Goal: Task Accomplishment & Management: Manage account settings

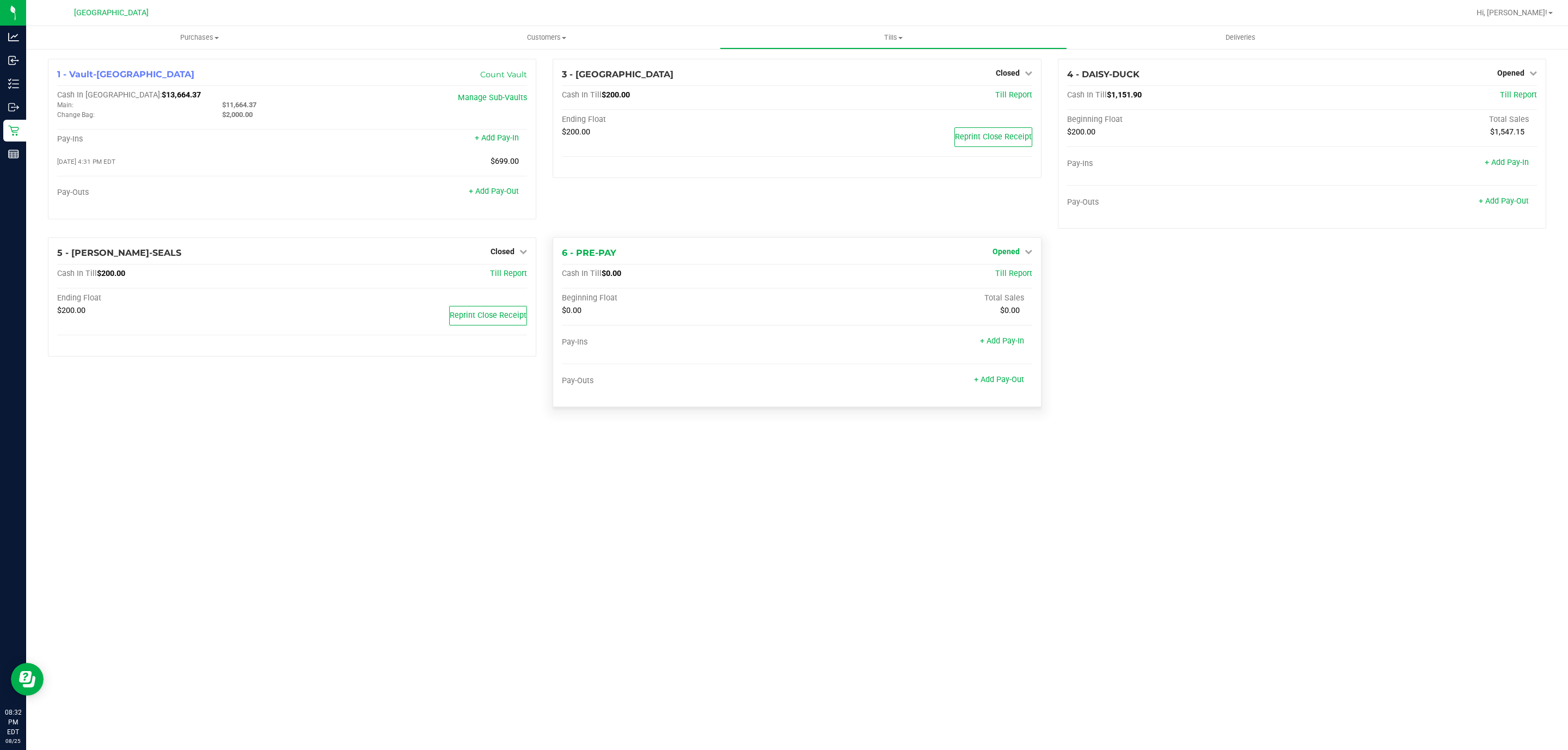
click at [1018, 255] on span "Opened" at bounding box center [1006, 251] width 27 height 9
click at [995, 275] on link "Close Till" at bounding box center [1007, 274] width 29 height 9
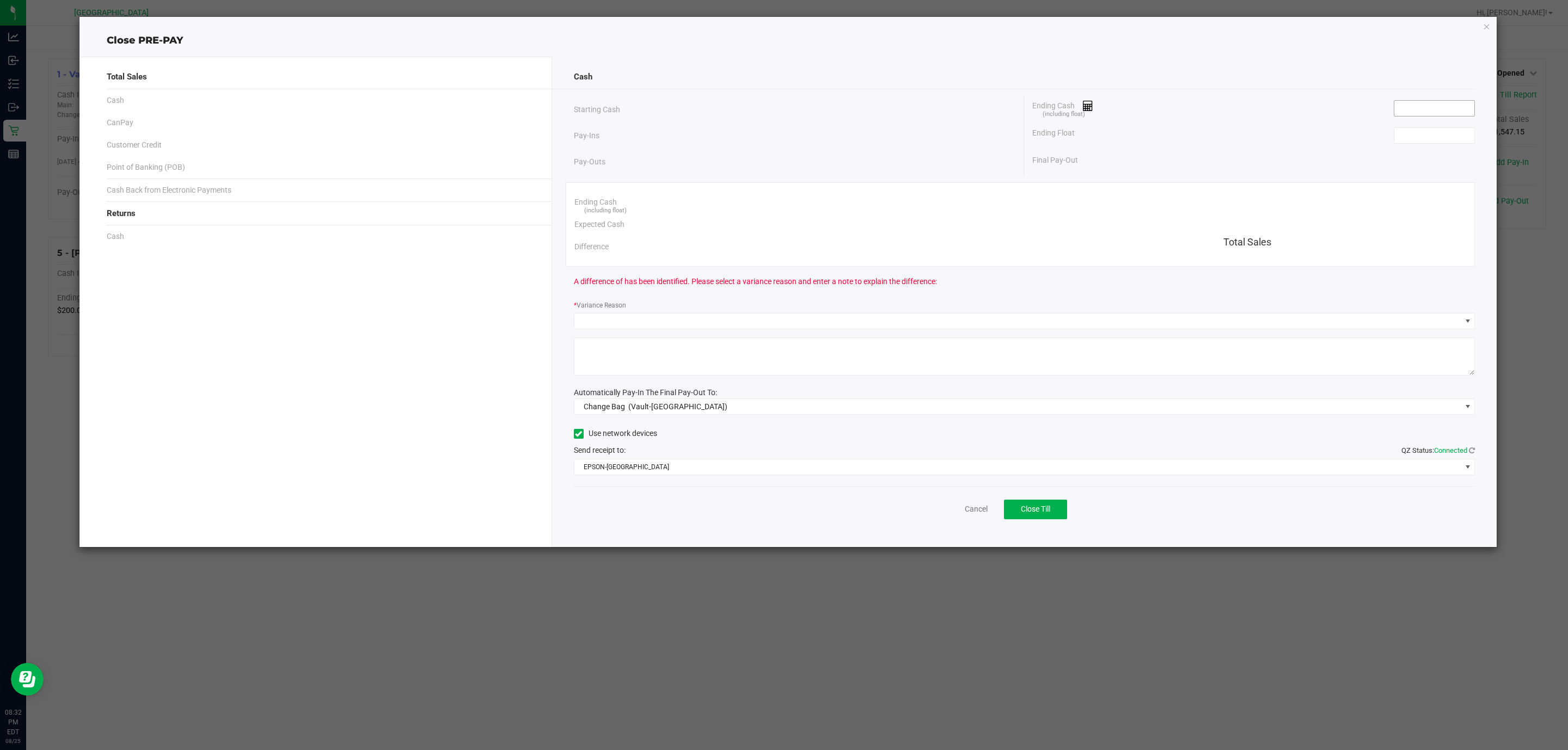
click at [1459, 105] on input at bounding box center [1434, 108] width 80 height 15
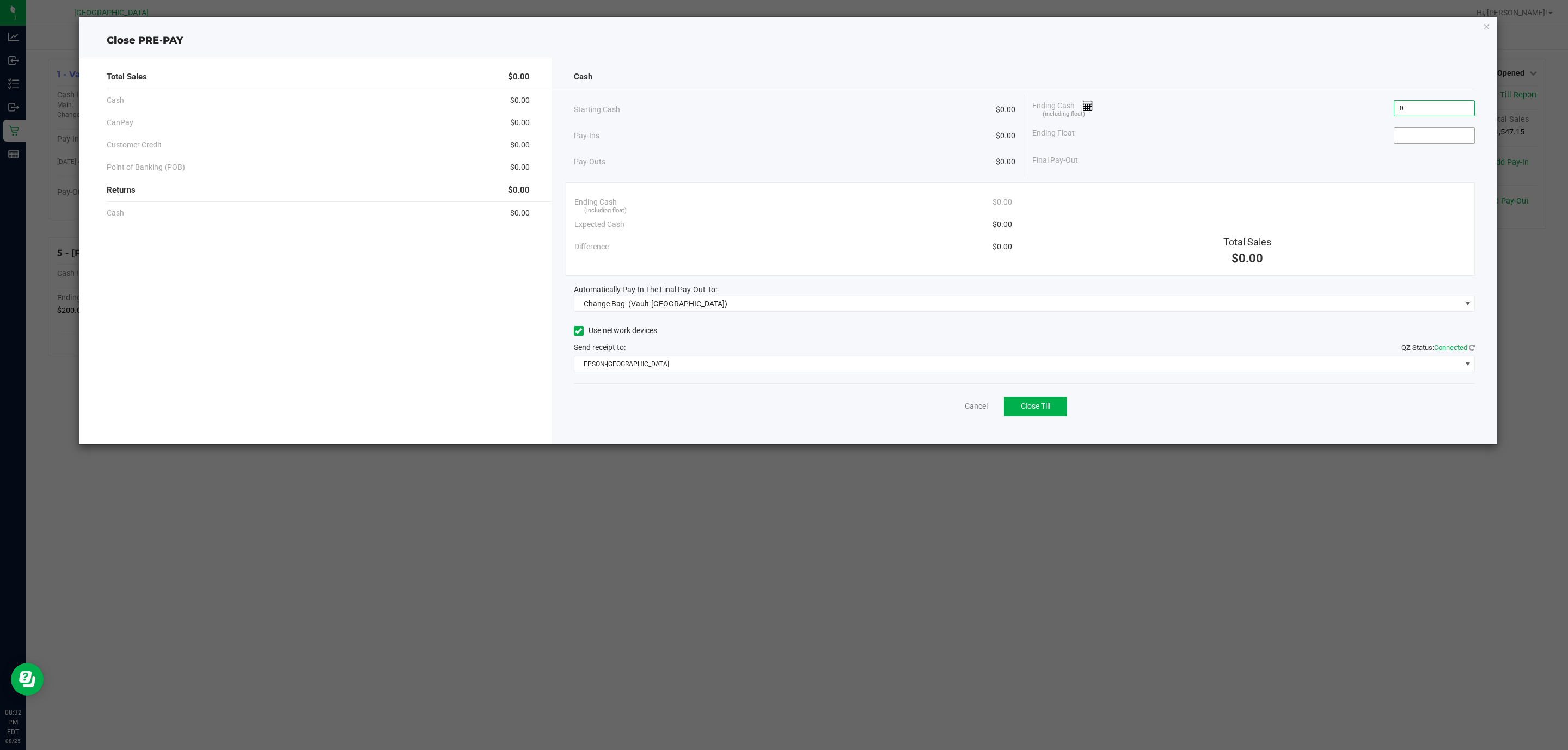
type input "$0.00"
click at [1411, 136] on input at bounding box center [1434, 136] width 80 height 15
type input "$0.00"
click at [940, 296] on div "Automatically Pay-In The Final Pay-Out To:" at bounding box center [1025, 290] width 901 height 12
click at [910, 304] on span "Change Bag (Vault-Deerfield Beach)" at bounding box center [1018, 303] width 887 height 15
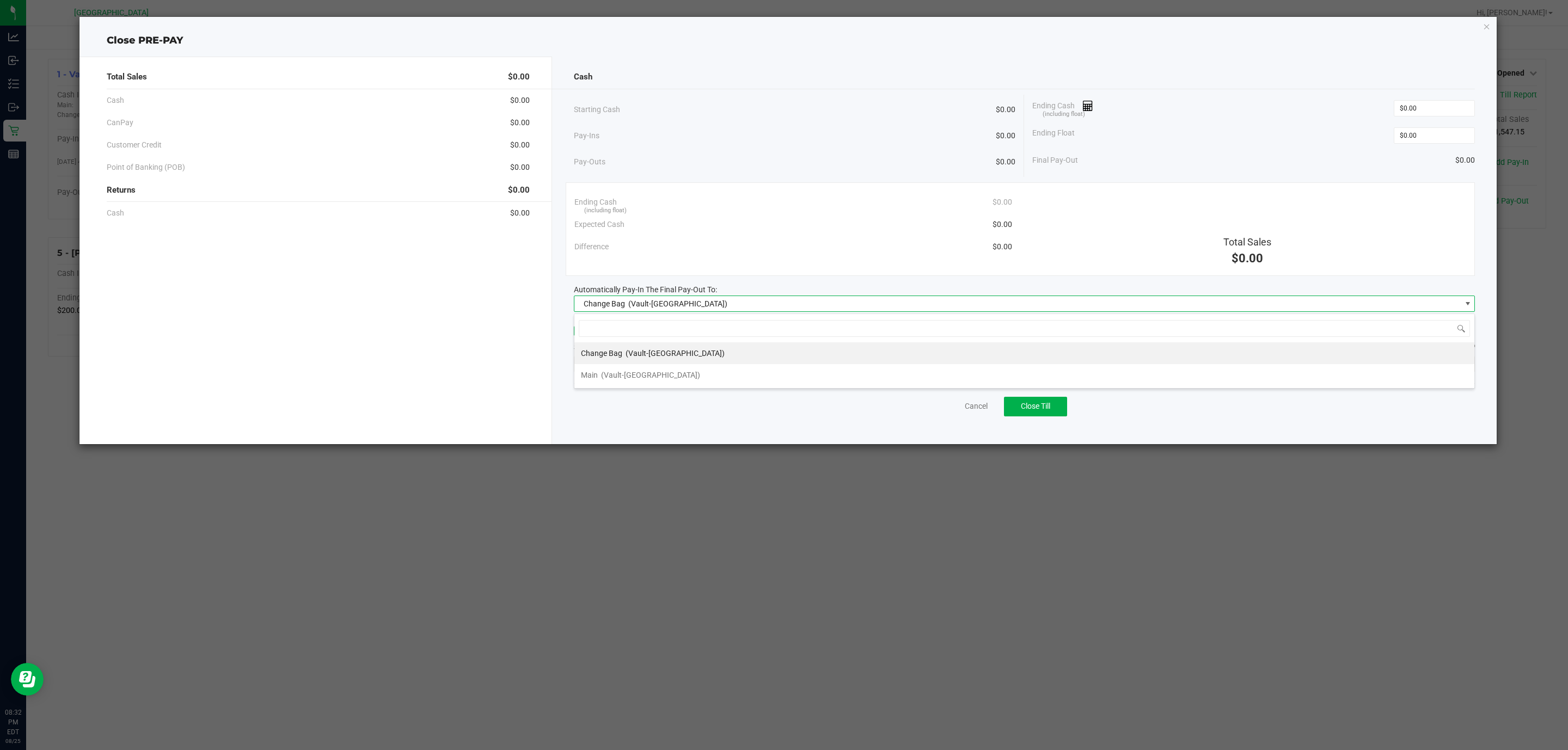
scroll to position [16, 901]
click at [773, 373] on li "Main (Vault-Deerfield Beach)" at bounding box center [1024, 375] width 900 height 22
drag, startPoint x: 954, startPoint y: 354, endPoint x: 949, endPoint y: 356, distance: 5.4
click at [953, 354] on div "Send receipt to: QZ Status: Connected" at bounding box center [1025, 348] width 901 height 12
click at [920, 362] on span "EPSON-CYPRUS" at bounding box center [1018, 364] width 887 height 15
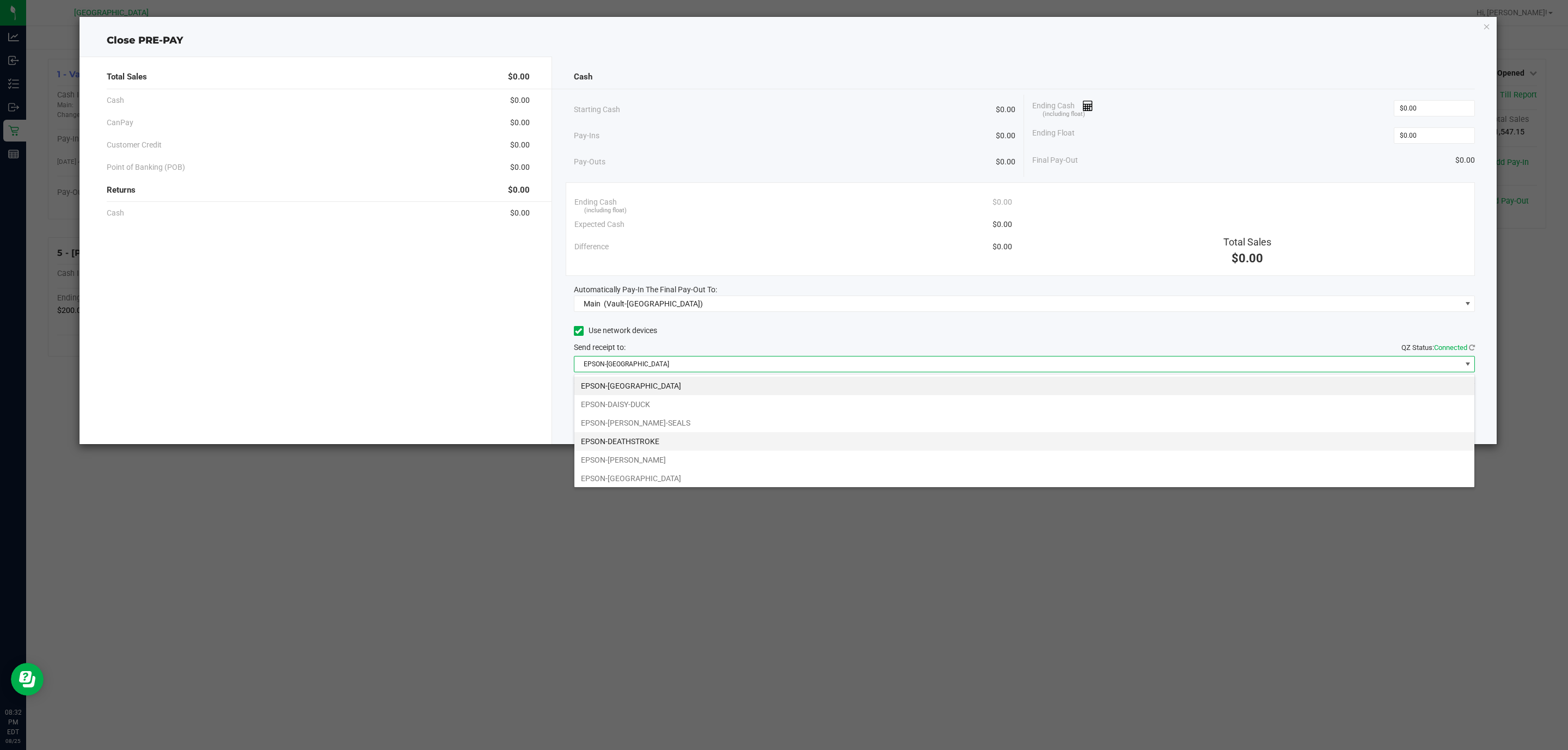
click at [727, 443] on li "EPSON-DEATHSTROKE" at bounding box center [1024, 441] width 900 height 18
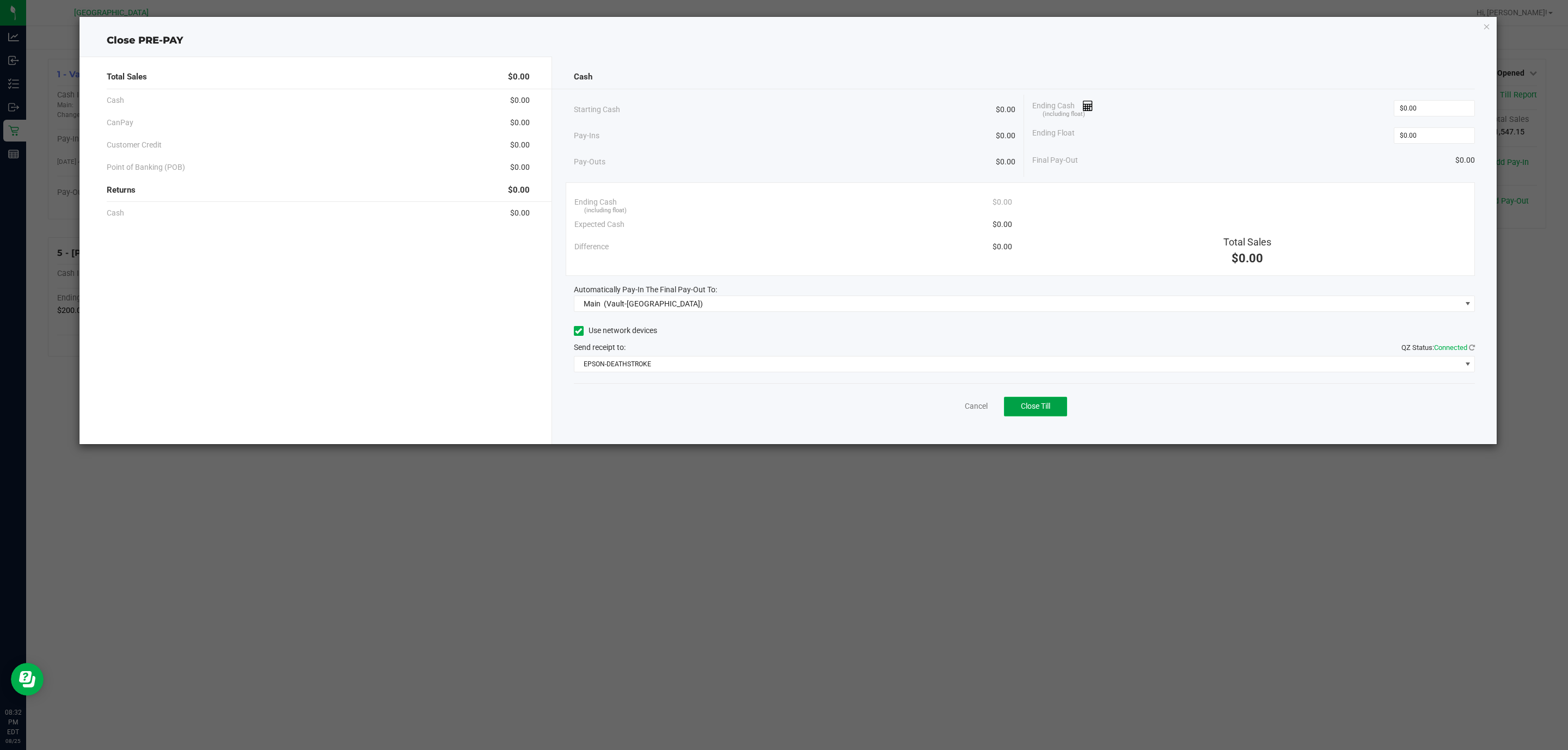
click at [1029, 410] on span "Close Till" at bounding box center [1035, 406] width 29 height 9
drag, startPoint x: 1490, startPoint y: 33, endPoint x: 1490, endPoint y: 26, distance: 7.0
click at [1490, 33] on div "Close PRE-PAY" at bounding box center [788, 41] width 1418 height 15
click at [1490, 26] on icon "button" at bounding box center [1487, 26] width 7 height 13
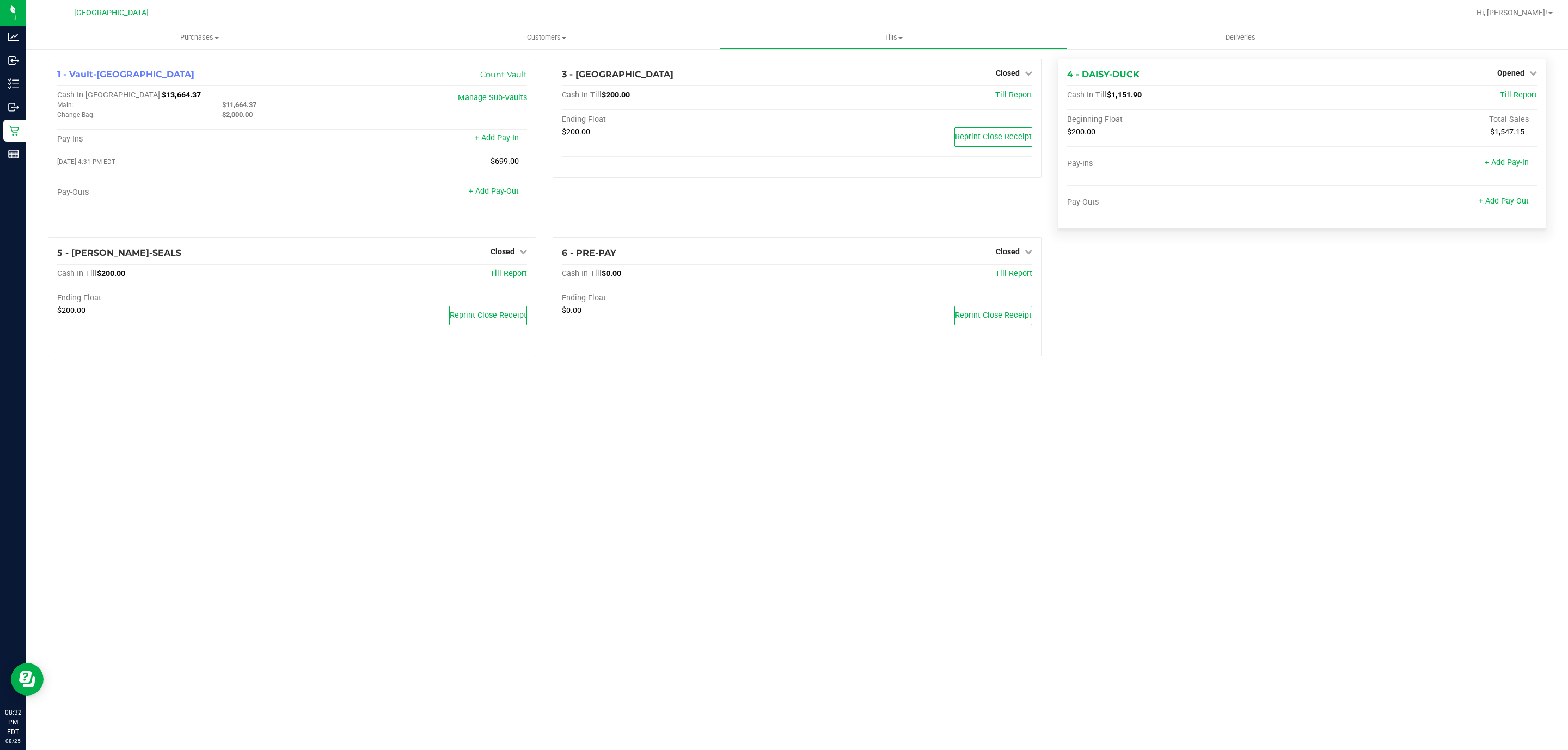
click at [1529, 67] on div "Opened" at bounding box center [1517, 73] width 40 height 13
click at [1507, 70] on span "Opened" at bounding box center [1511, 73] width 27 height 9
click at [1503, 98] on link "Close Till" at bounding box center [1512, 96] width 29 height 9
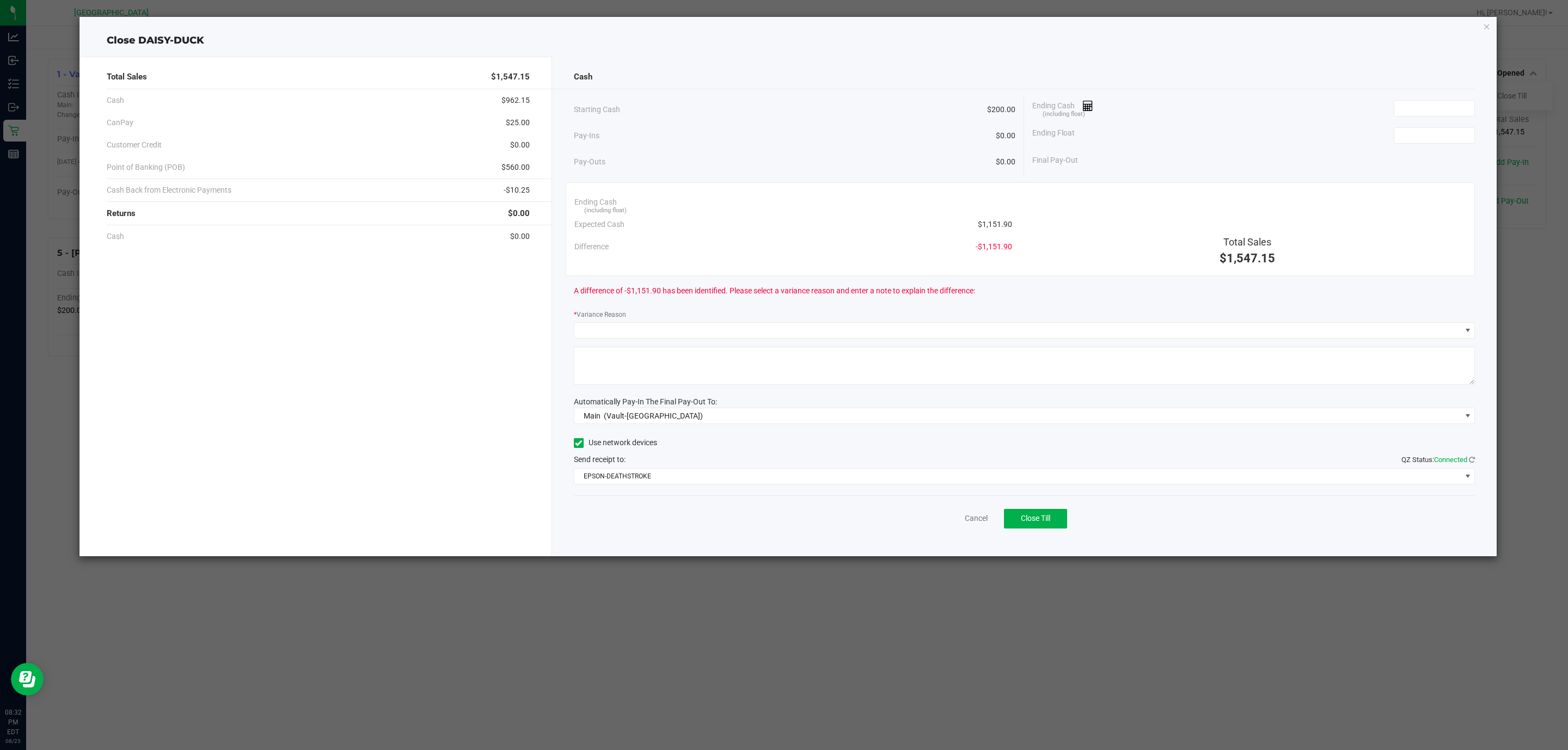
click at [1446, 117] on div "Ending Cash (including float)" at bounding box center [1254, 109] width 443 height 27
click at [1452, 106] on input at bounding box center [1434, 108] width 80 height 15
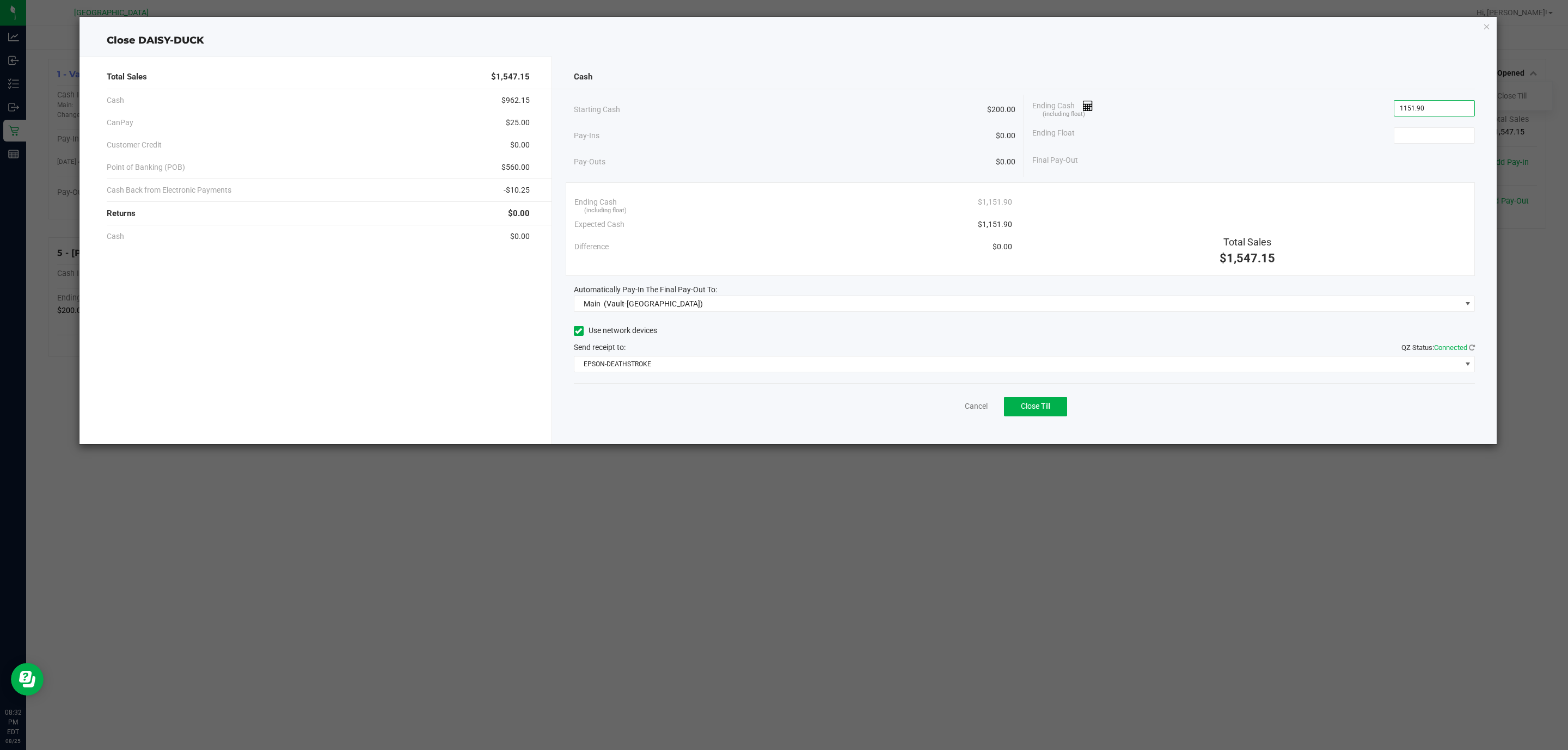
type input "$1,151.90"
click at [1446, 167] on div "Final Pay-Out" at bounding box center [1254, 160] width 443 height 22
click at [1449, 143] on input at bounding box center [1434, 136] width 80 height 15
type input "$200.00"
click at [647, 364] on span "EPSON-DEATHSTROKE" at bounding box center [1018, 364] width 887 height 15
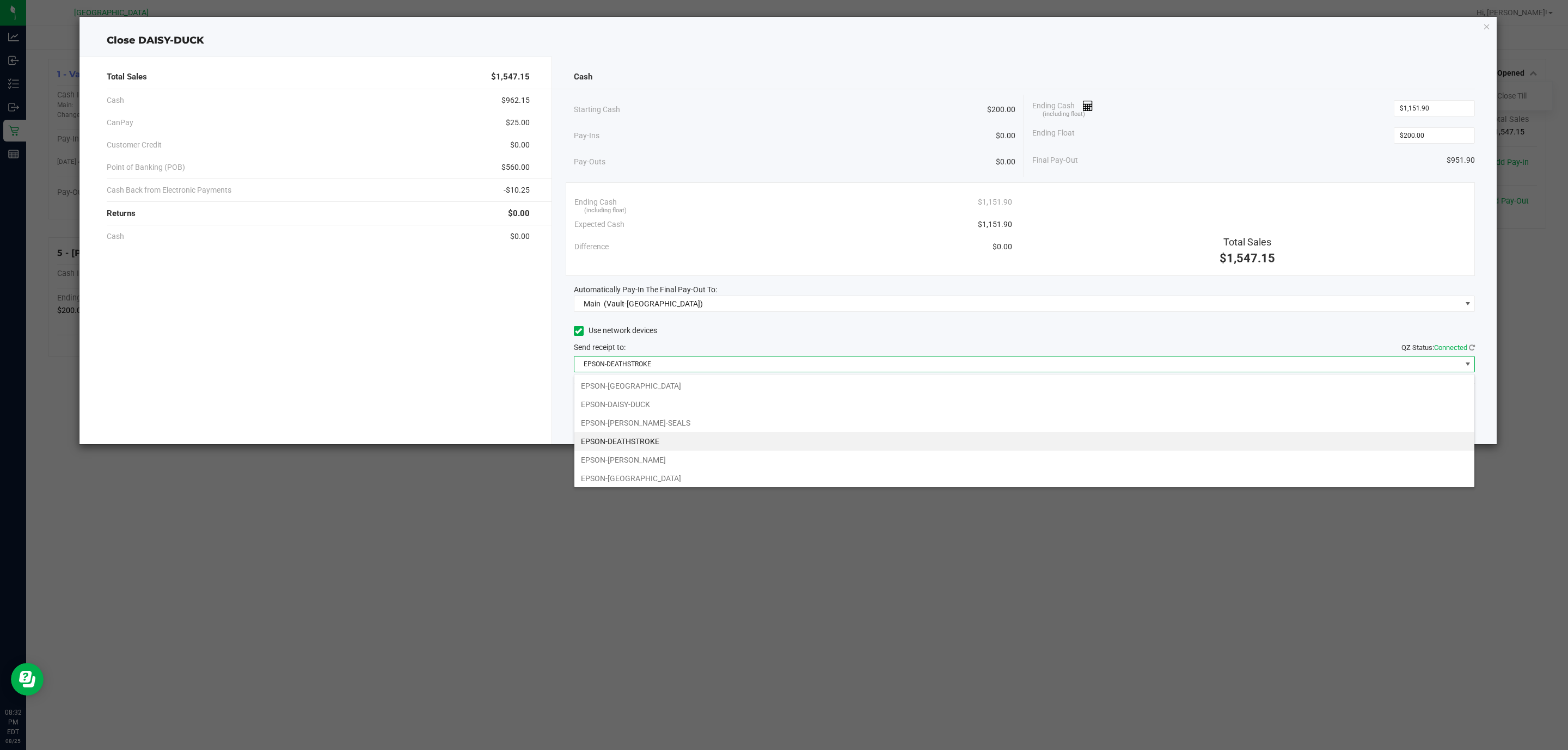
click at [673, 347] on div "Send receipt to: QZ Status: Connected" at bounding box center [1025, 348] width 901 height 12
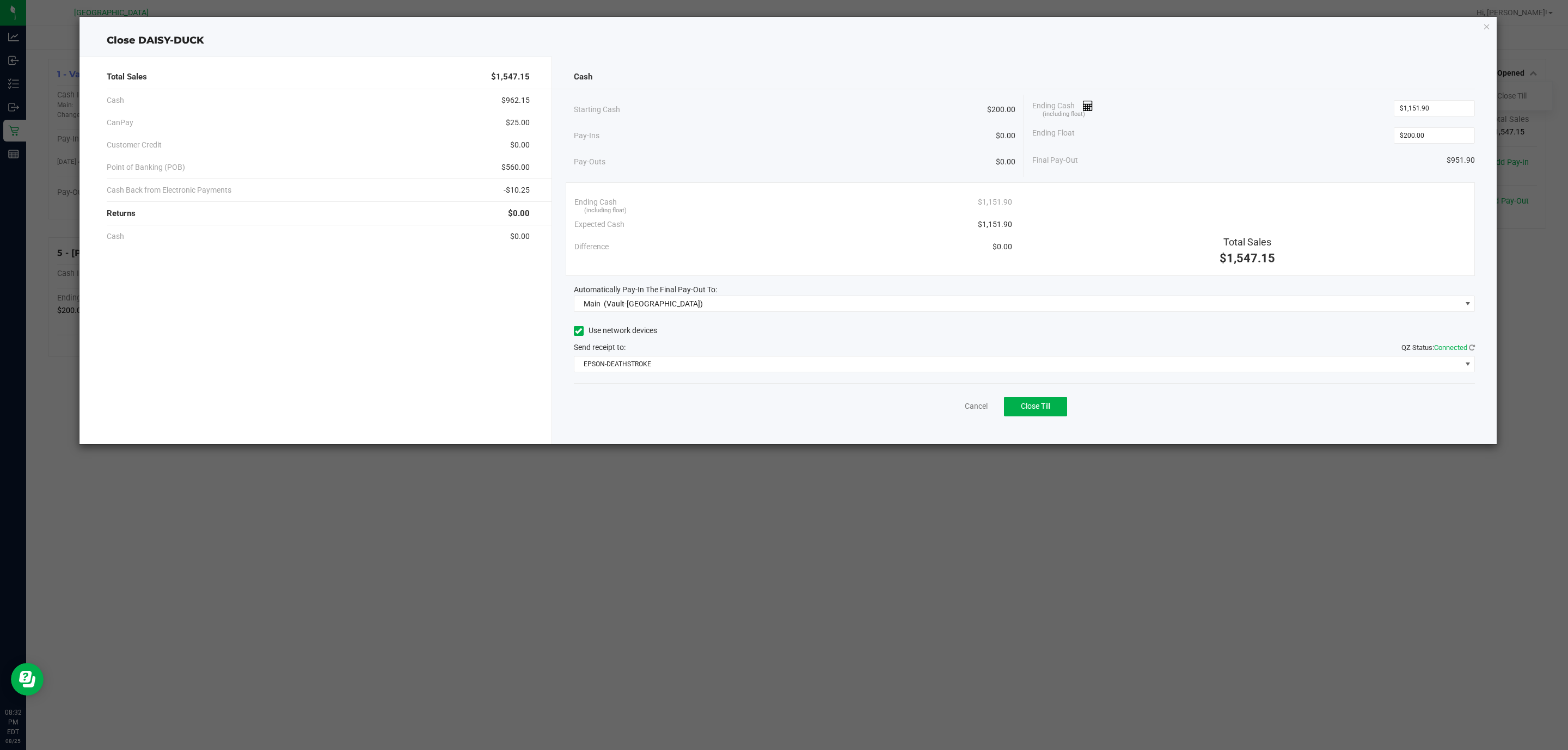
click at [907, 119] on div "Starting Cash $200.00" at bounding box center [795, 110] width 442 height 30
click at [683, 643] on ngb-modal-window "Close DAISY-DUCK Total Sales $1,547.15 Cash $962.15 CanPay $25.00 Customer Cred…" at bounding box center [788, 375] width 1576 height 750
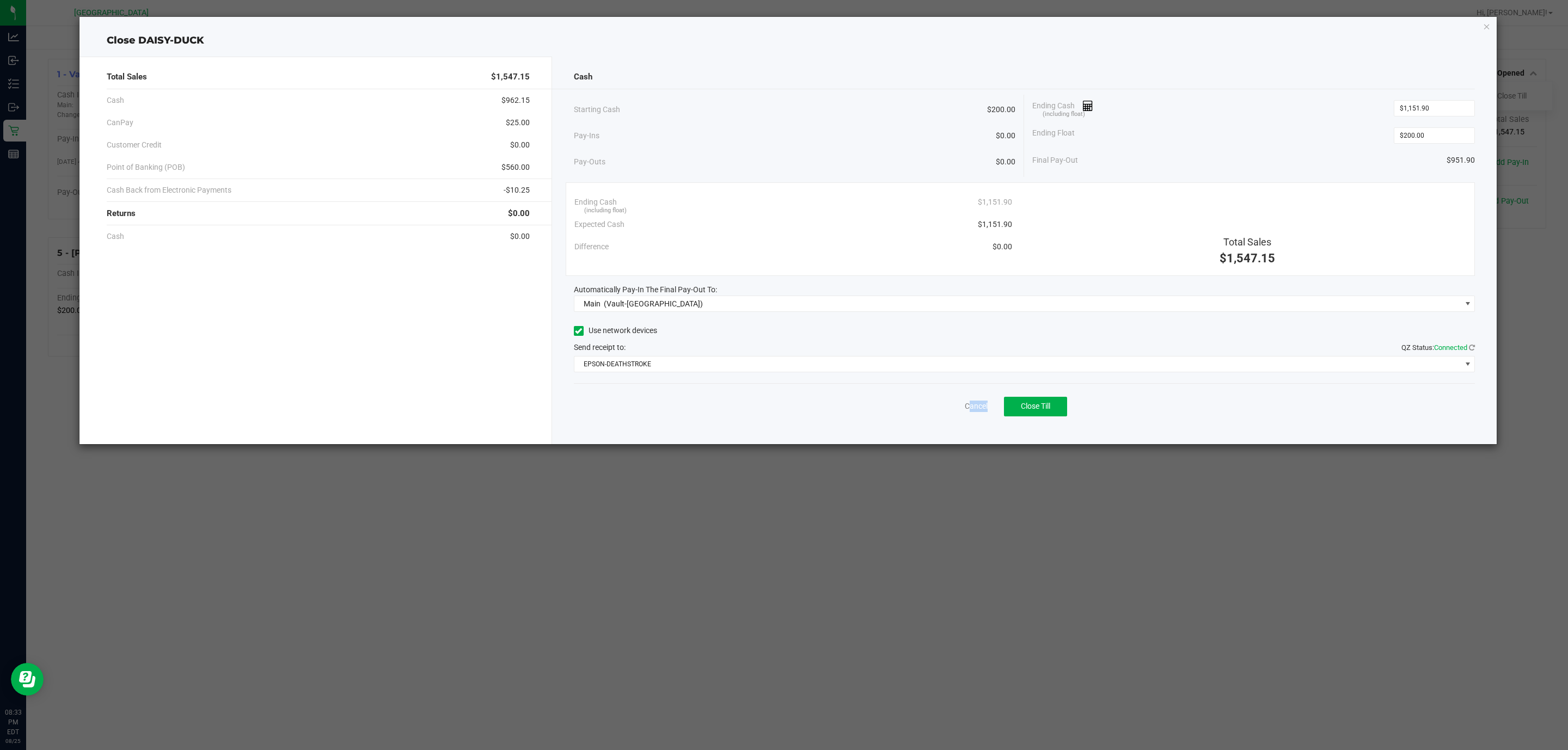
click at [683, 643] on ngb-modal-window "Close DAISY-DUCK Total Sales $1,547.15 Cash $962.15 CanPay $25.00 Customer Cred…" at bounding box center [788, 375] width 1576 height 750
click at [1045, 406] on span "Close Till" at bounding box center [1035, 406] width 29 height 9
click at [1485, 26] on icon "button" at bounding box center [1487, 26] width 7 height 13
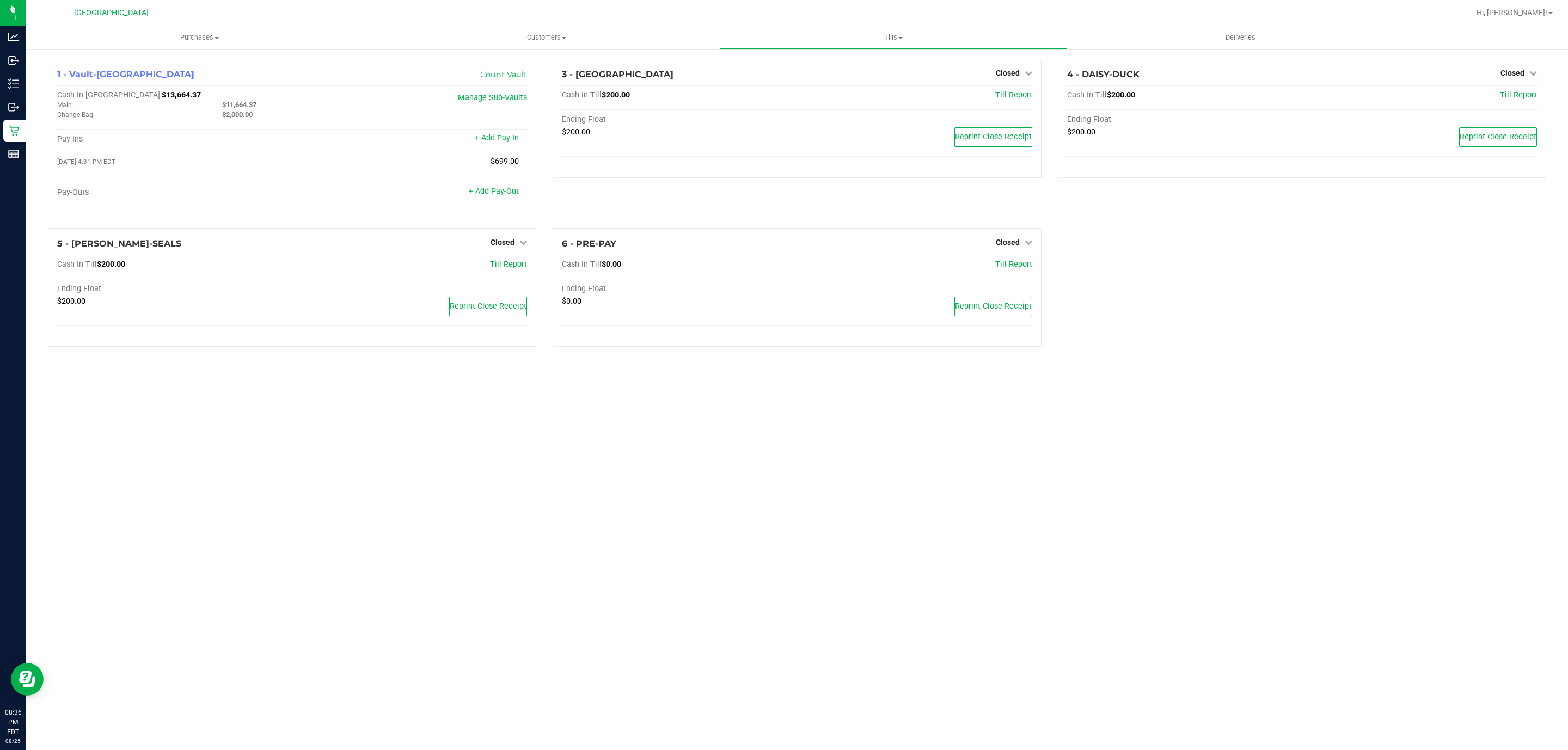
click at [1210, 446] on div "Purchases Summary of purchases Fulfillment All purchases Customers All customer…" at bounding box center [798, 388] width 1542 height 724
click at [905, 31] on uib-tab-heading "Tills Manage tills Reconcile e-payments" at bounding box center [893, 37] width 346 height 22
click at [845, 73] on li "Reconcile e-payments" at bounding box center [893, 79] width 347 height 13
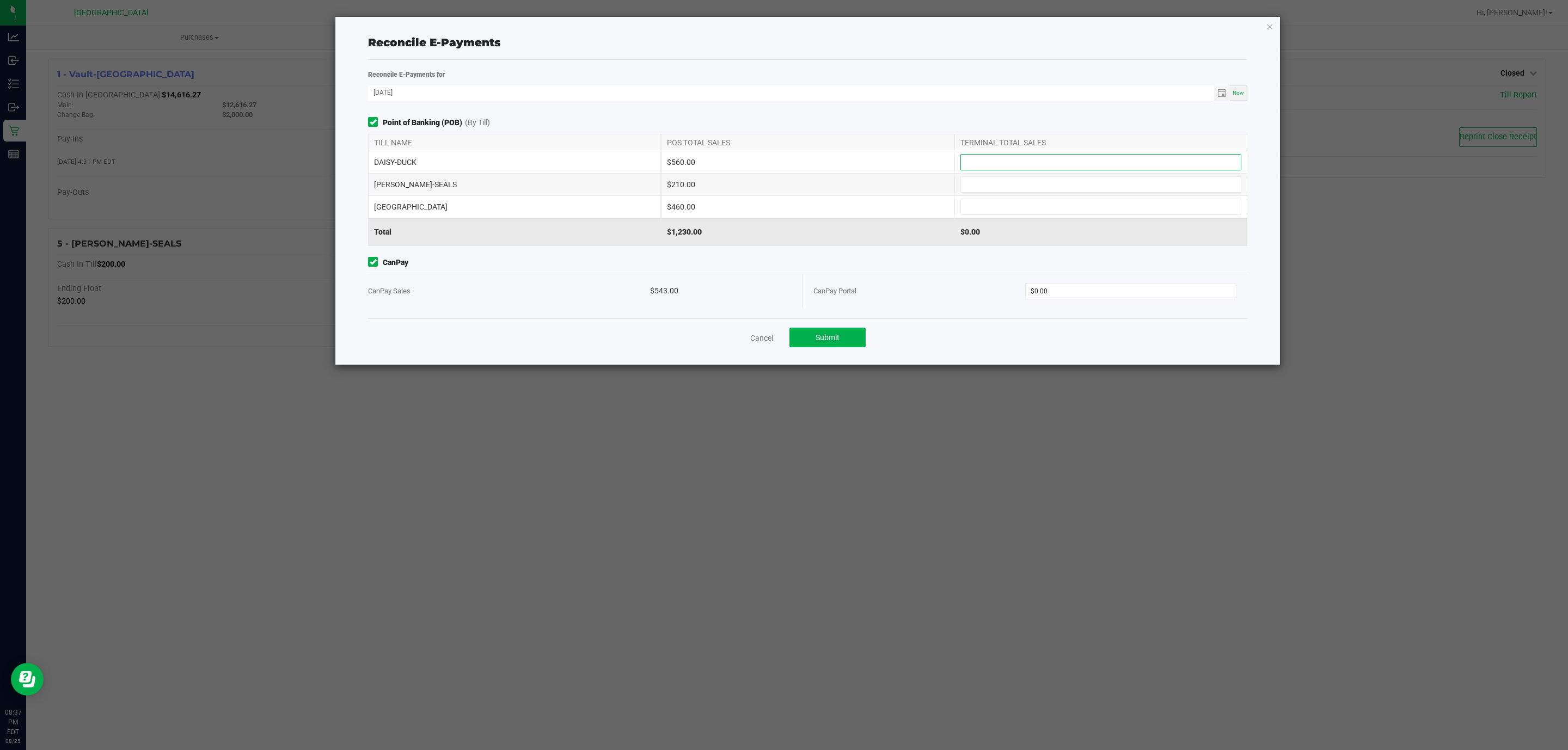
click at [1083, 164] on input at bounding box center [1101, 162] width 280 height 15
type input "$560.00"
click at [1070, 177] on span at bounding box center [1101, 185] width 281 height 16
click at [1072, 190] on input at bounding box center [1101, 185] width 280 height 15
type input "$210.00"
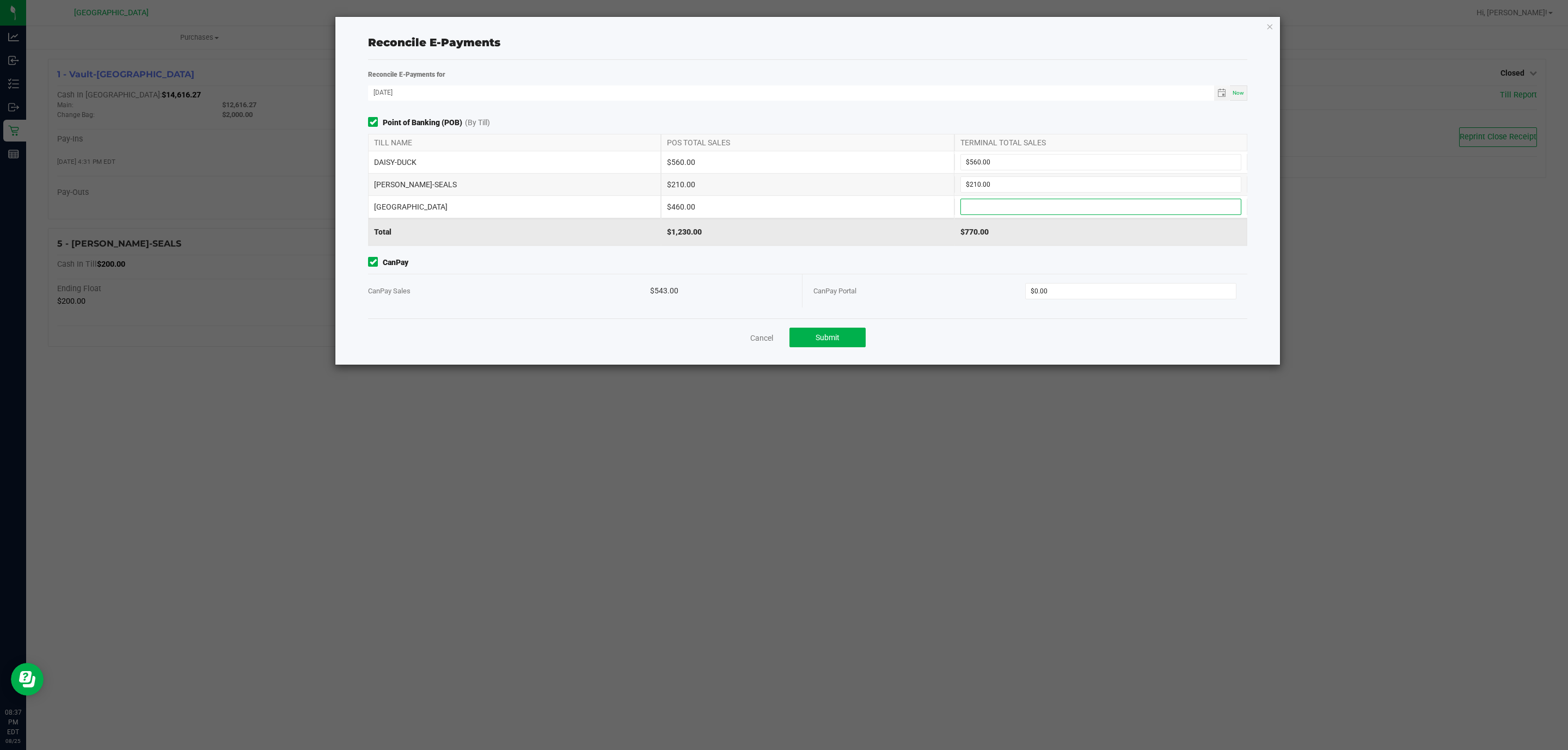
click at [1073, 202] on input at bounding box center [1101, 207] width 280 height 15
type input "$460.00"
click at [1093, 290] on input "0" at bounding box center [1131, 291] width 210 height 15
type input "$543.00"
click at [910, 301] on div "CanPay Portal" at bounding box center [920, 290] width 212 height 33
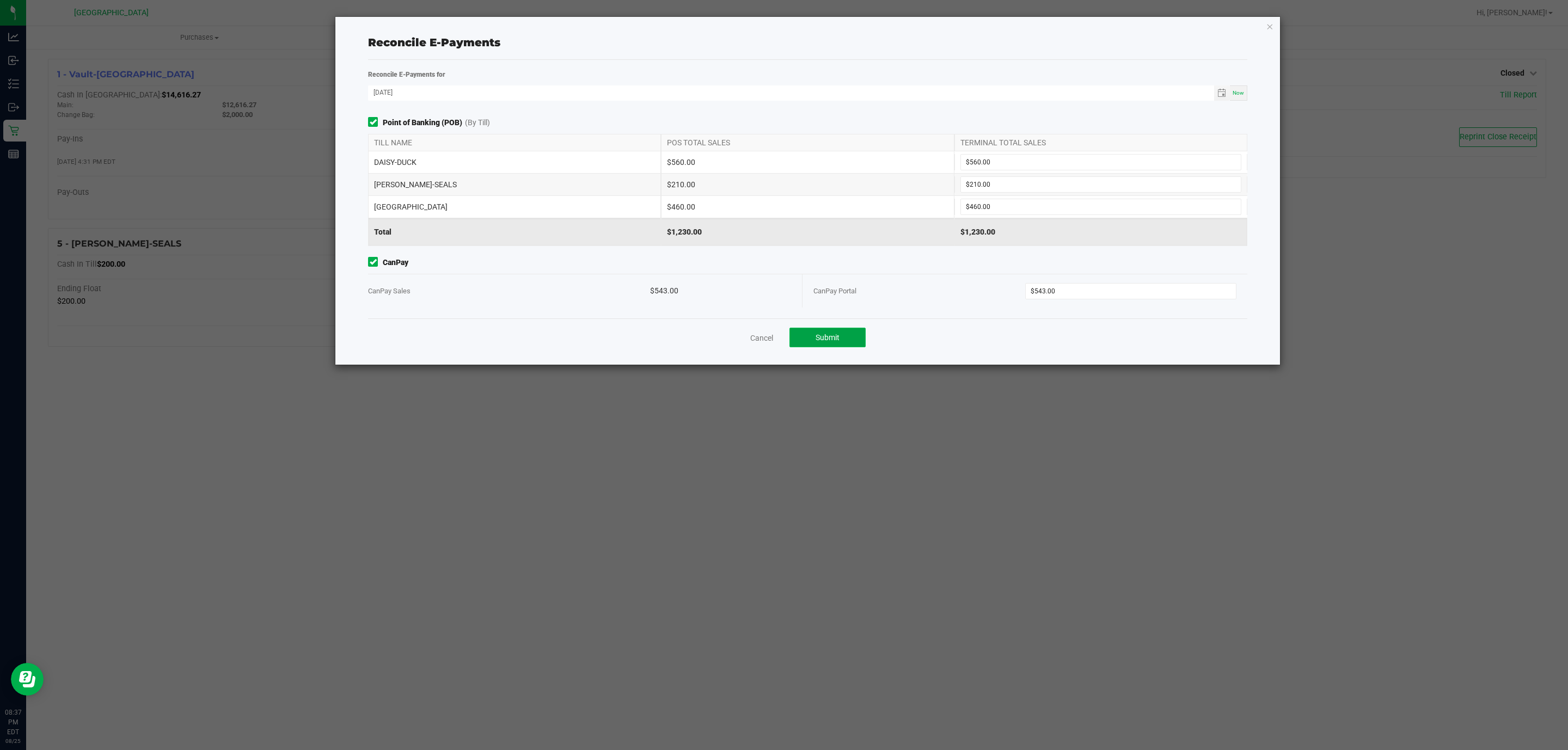
click at [836, 341] on span "Submit" at bounding box center [827, 337] width 24 height 9
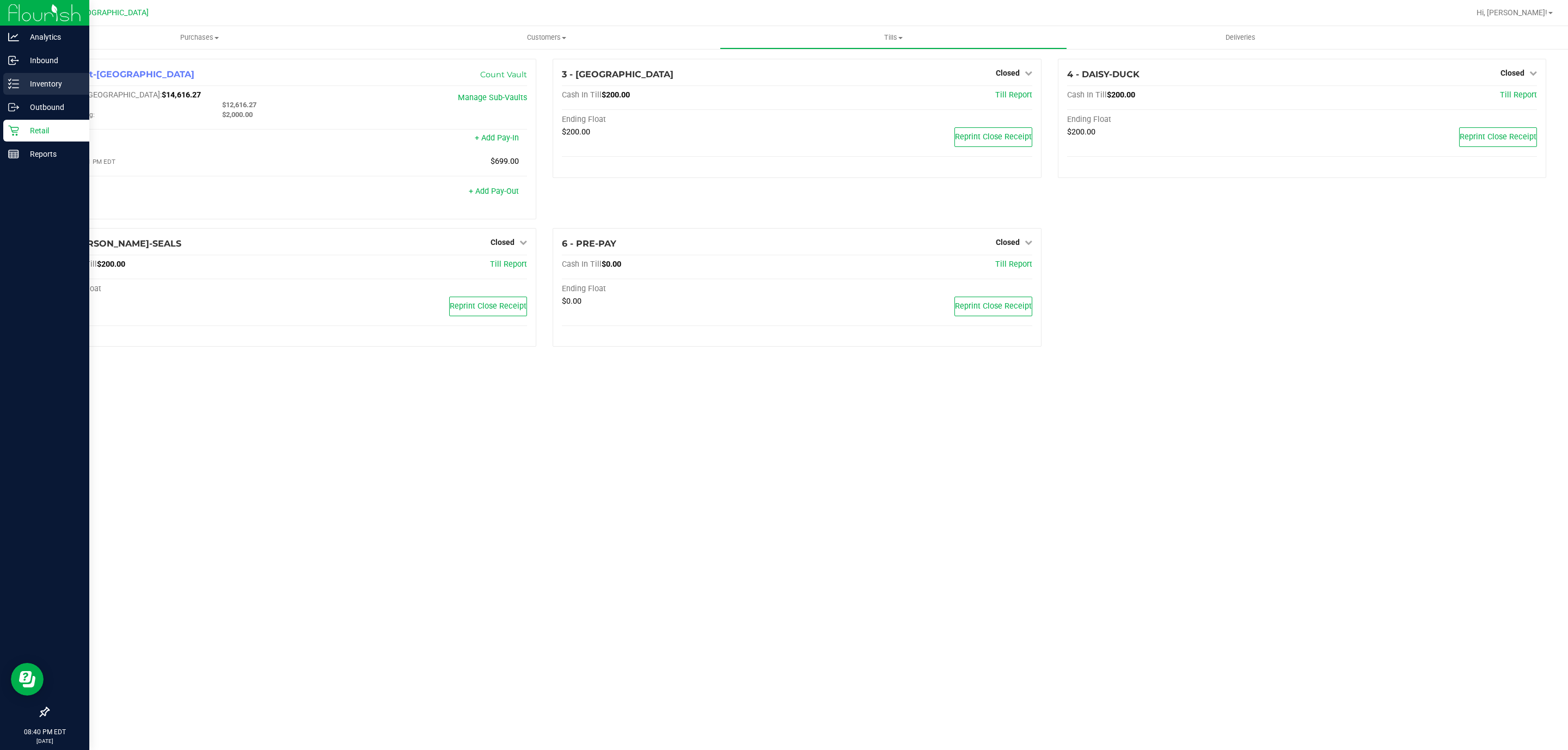
click at [12, 90] on div "Inventory" at bounding box center [46, 83] width 86 height 22
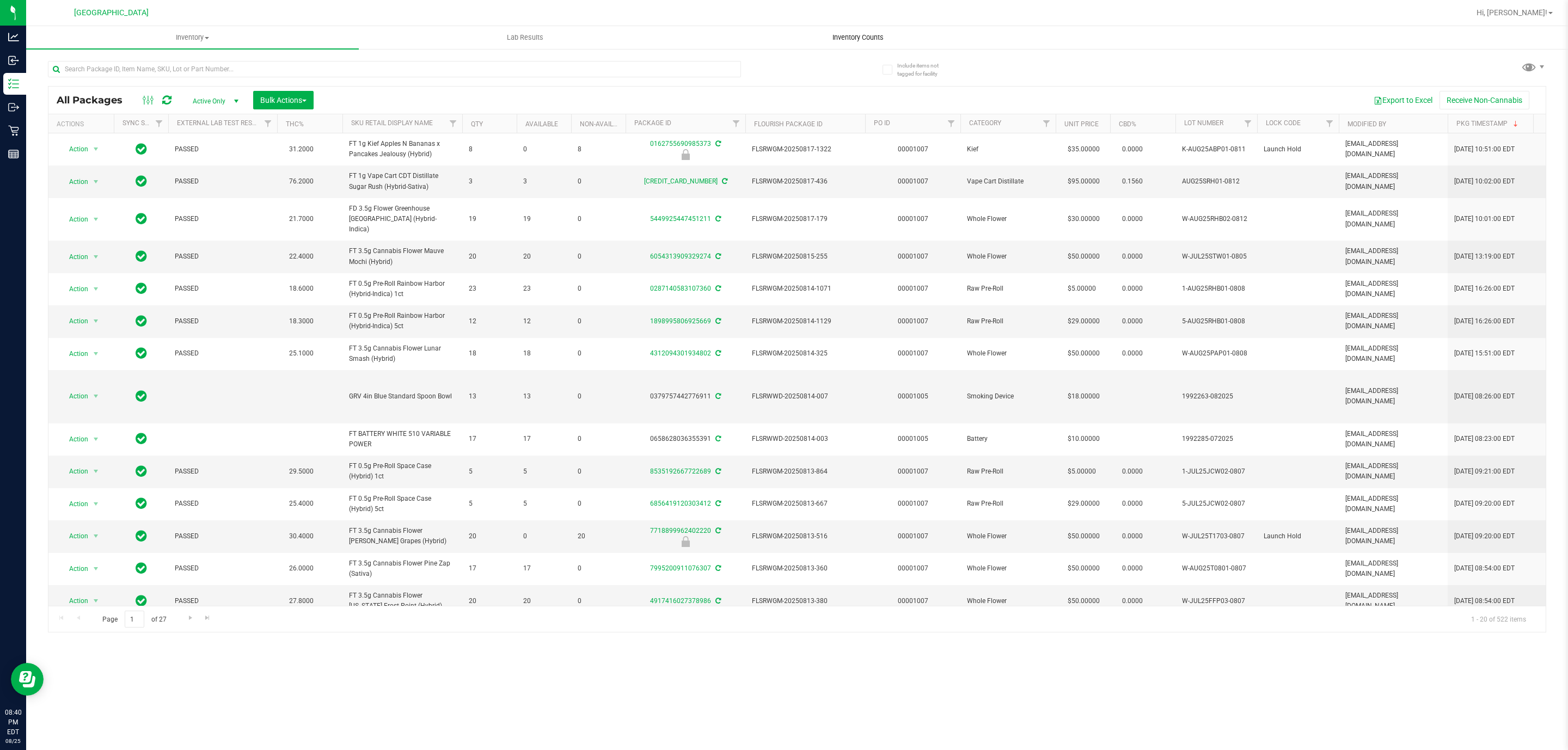
click at [868, 38] on span "Inventory Counts" at bounding box center [858, 37] width 81 height 10
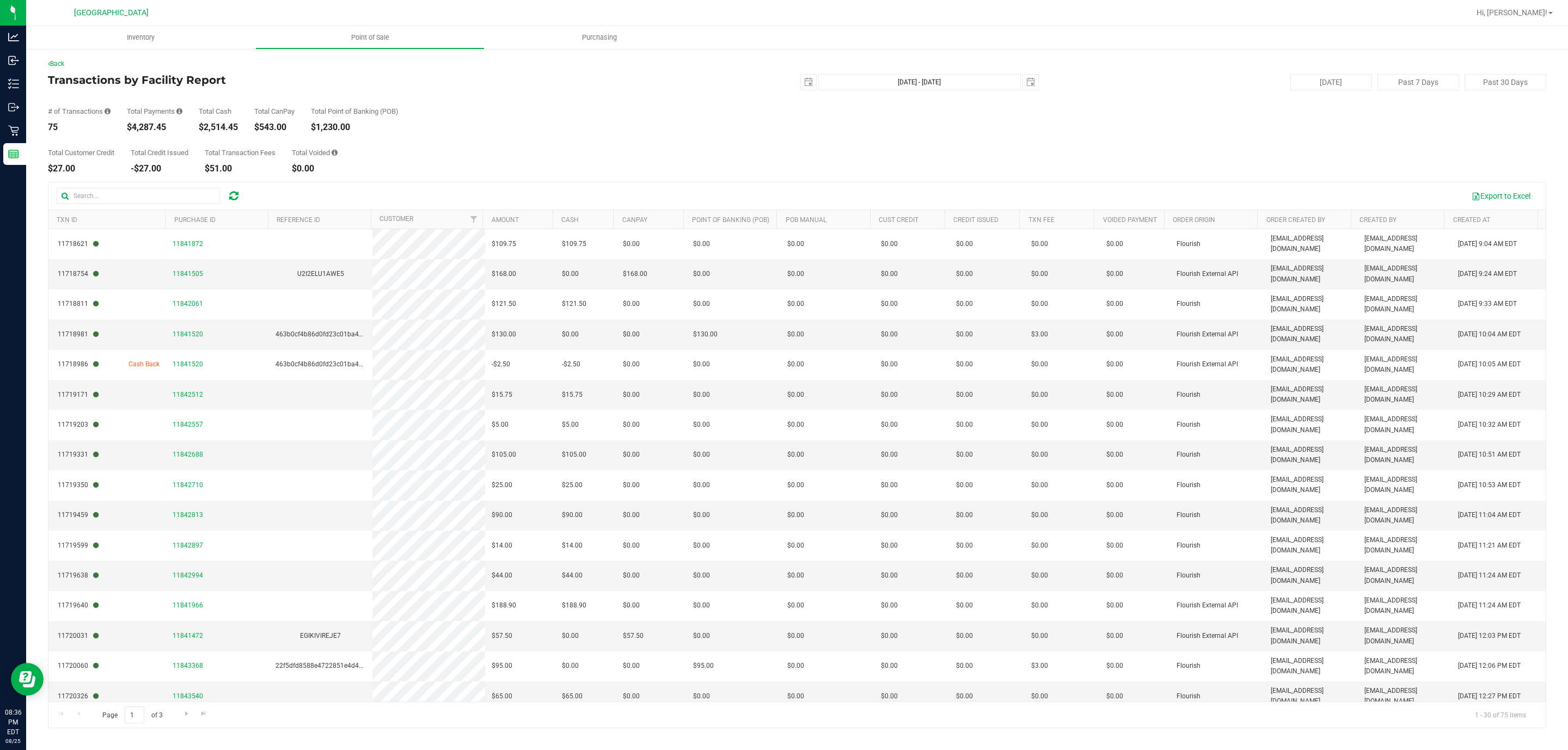
click at [150, 119] on div "Total Payments $4,287.45" at bounding box center [155, 119] width 56 height 24
copy div "4,287.45"
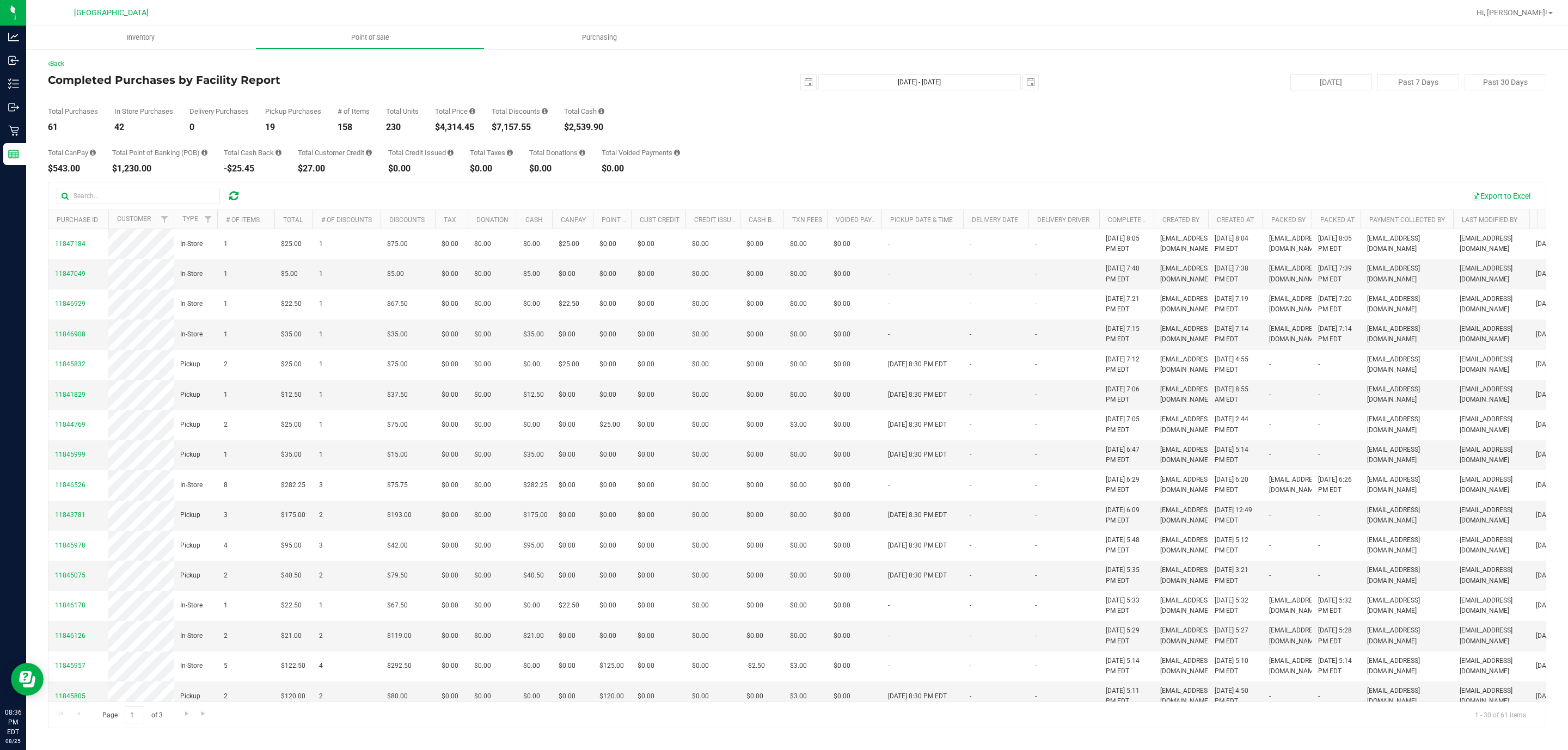
click at [517, 128] on div "$7,157.55" at bounding box center [519, 127] width 56 height 9
copy div "7,157.55"
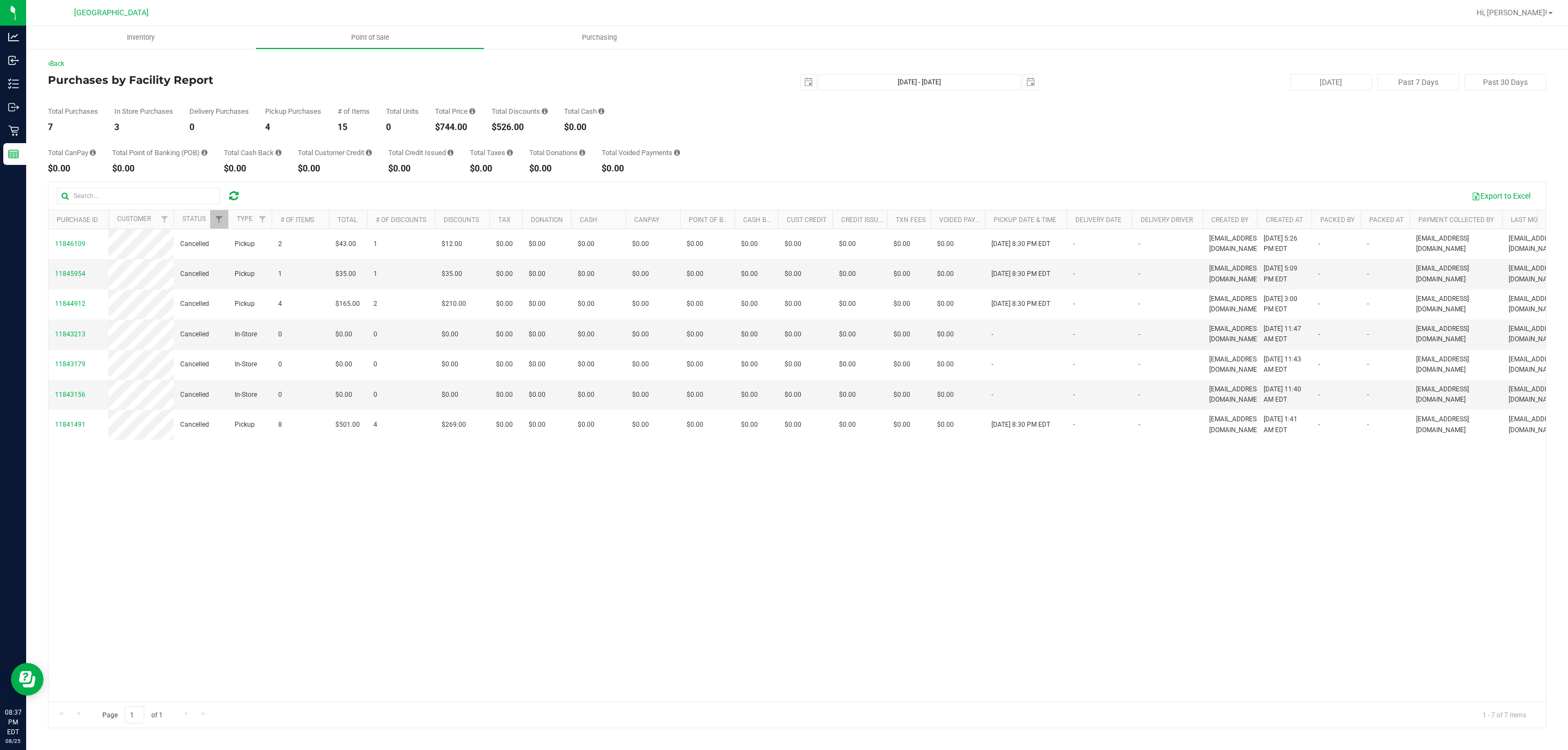
click at [464, 124] on div "$744.00" at bounding box center [455, 127] width 40 height 9
copy div "744.00"
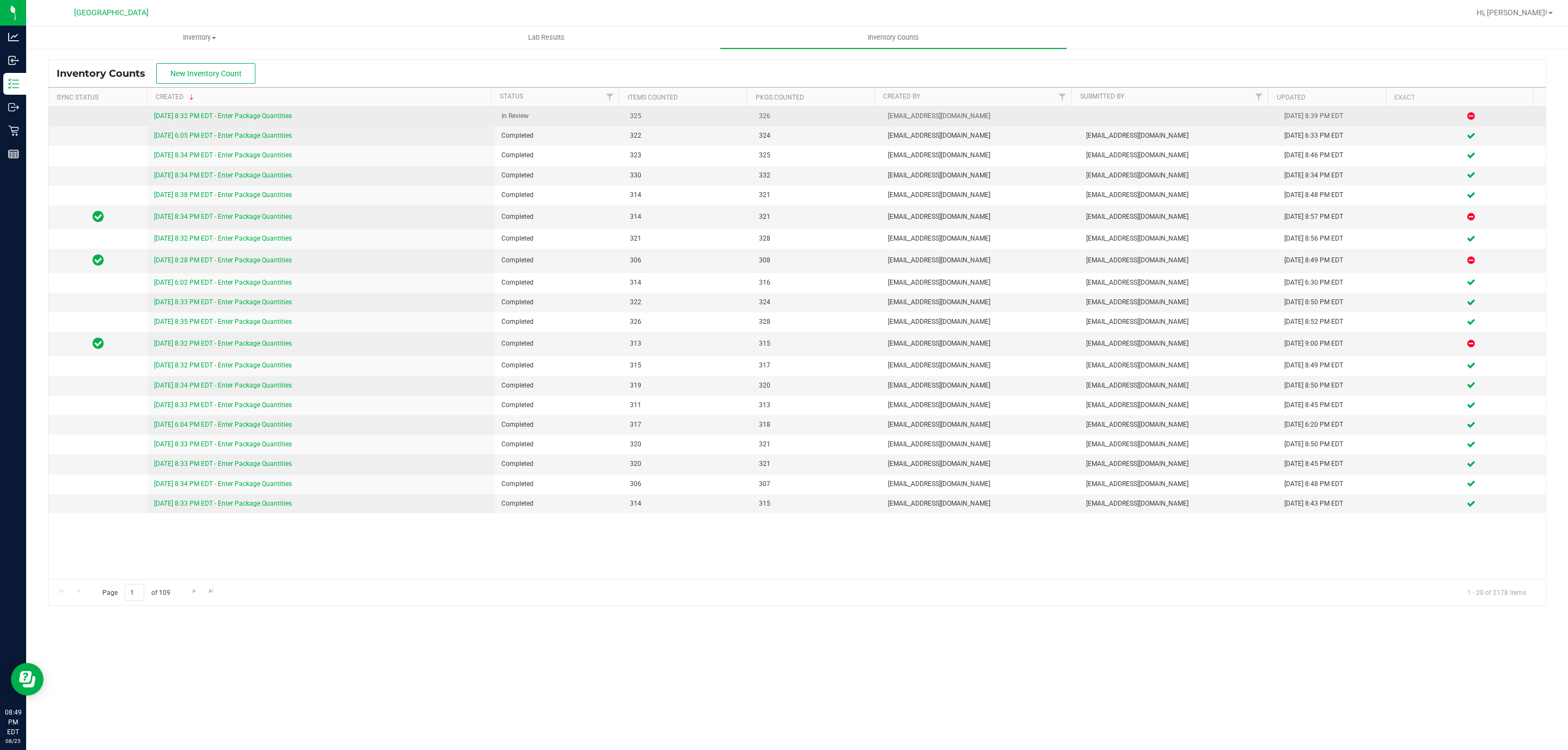
click at [219, 111] on div "[DATE] 8:32 PM EDT - Enter Package Quantities" at bounding box center [321, 116] width 334 height 10
click at [223, 119] on link "[DATE] 8:32 PM EDT - Enter Package Quantities" at bounding box center [223, 115] width 138 height 7
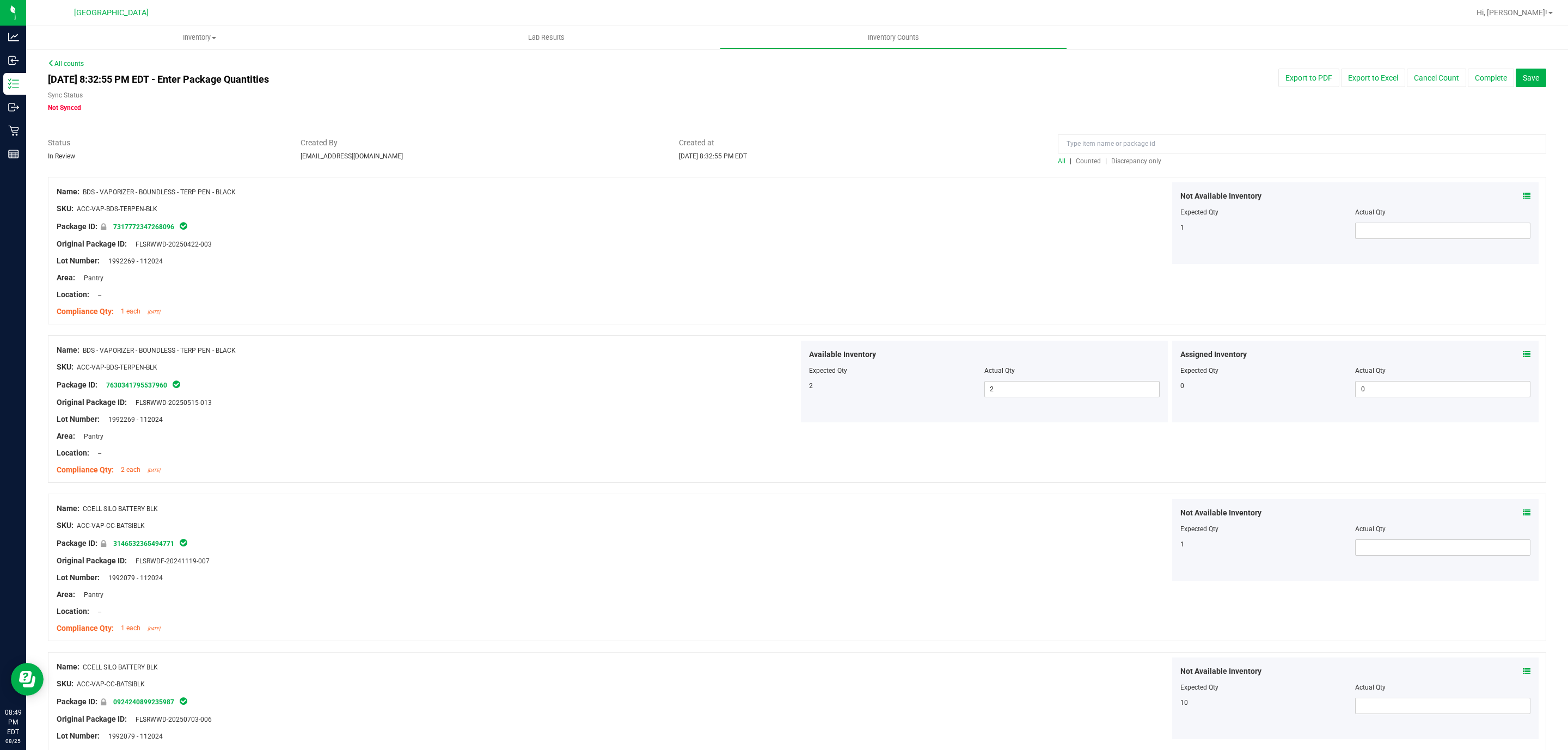
click at [1138, 161] on span "Discrepancy only" at bounding box center [1136, 161] width 50 height 7
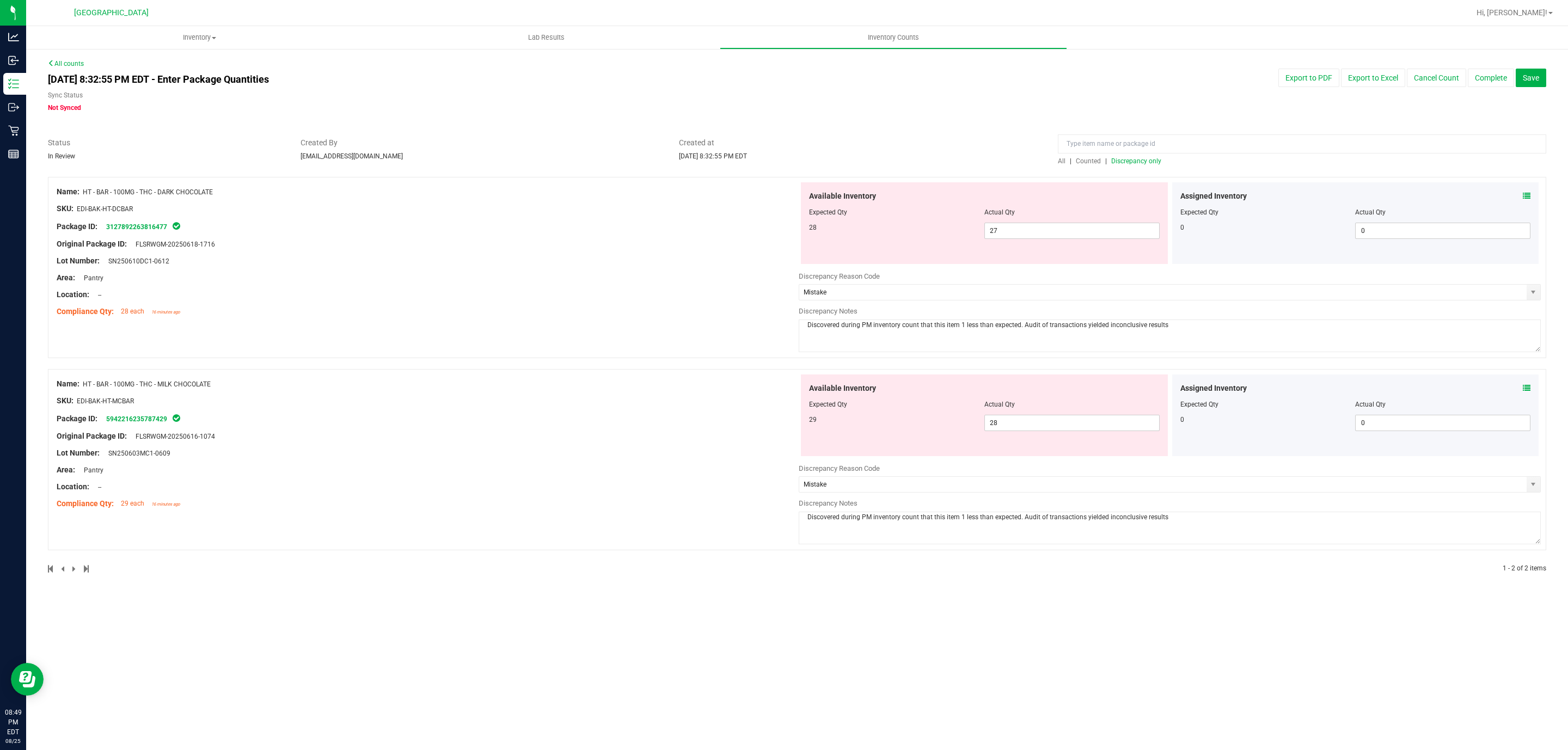
drag, startPoint x: 1188, startPoint y: 531, endPoint x: 665, endPoint y: 451, distance: 529.1
click at [665, 451] on div "Name: HT - BAR - 100MG - THC - MILK CHOCOLATE SKU: EDI-BAK-HT-MCBAR Package ID:…" at bounding box center [798, 460] width 1499 height 181
click at [1047, 681] on div "Inventory All packages All inventory Waste log Create inventory Lab Results Inv…" at bounding box center [798, 388] width 1542 height 724
click at [1488, 77] on button "Complete" at bounding box center [1491, 77] width 46 height 18
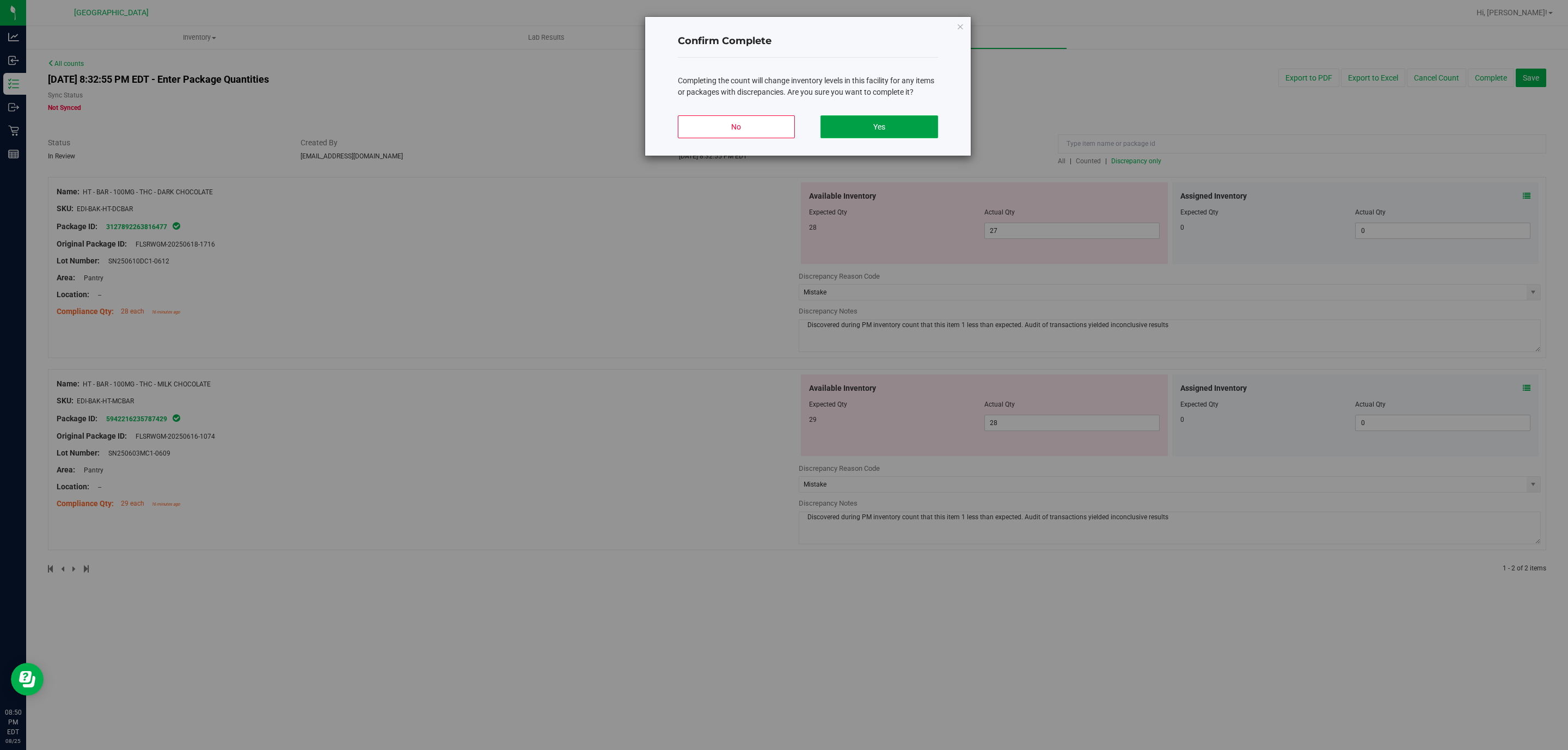
click at [912, 115] on button "Yes" at bounding box center [879, 127] width 117 height 23
